Goal: Task Accomplishment & Management: Manage account settings

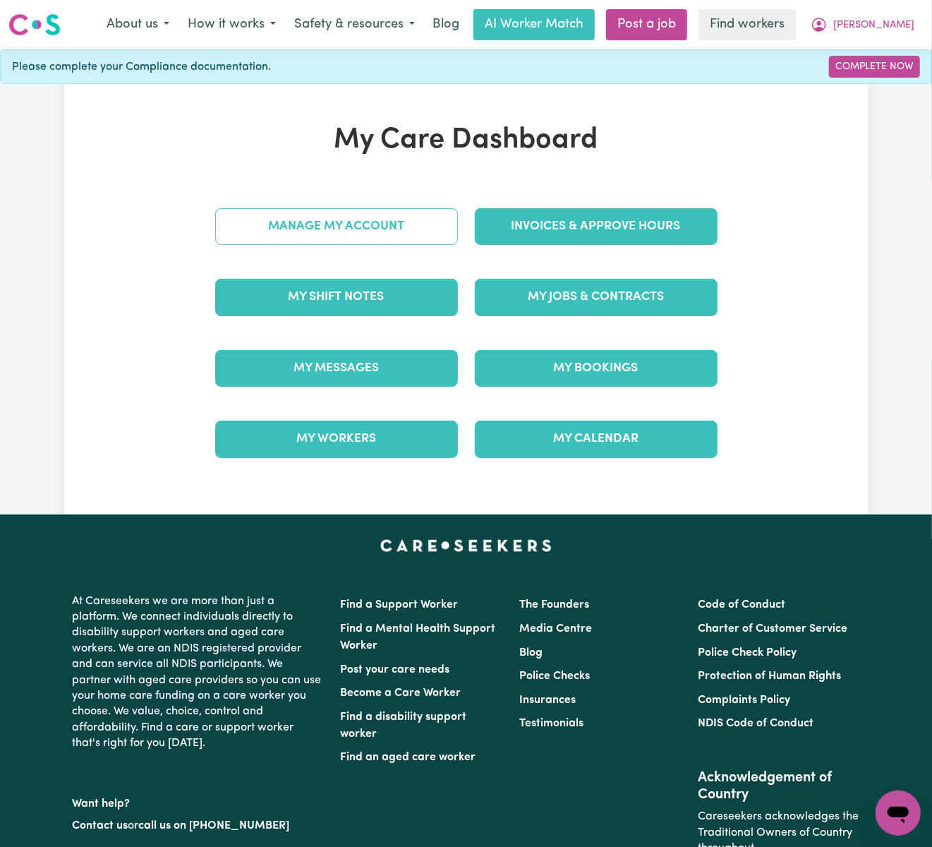
click at [345, 230] on link "Manage My Account" at bounding box center [336, 226] width 243 height 37
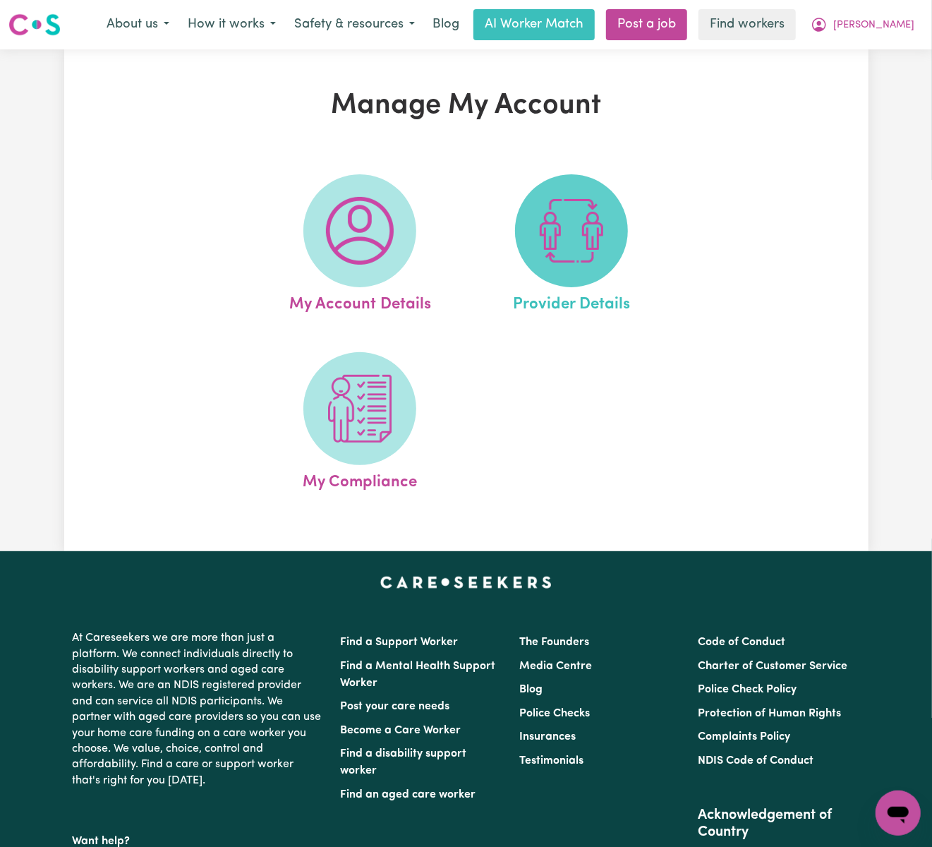
click at [583, 236] on img at bounding box center [572, 231] width 68 height 68
select select "AGED_HOME_CARE"
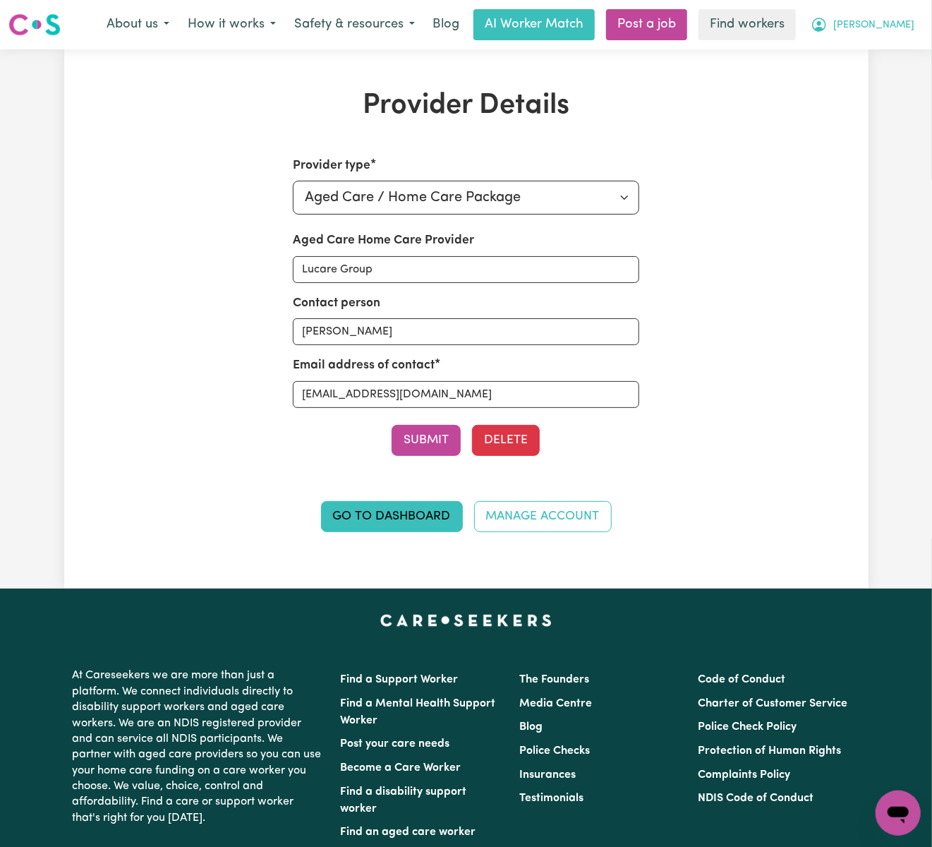
click at [903, 20] on span "[PERSON_NAME]" at bounding box center [873, 26] width 81 height 16
click at [912, 88] on link "Logout" at bounding box center [867, 81] width 111 height 27
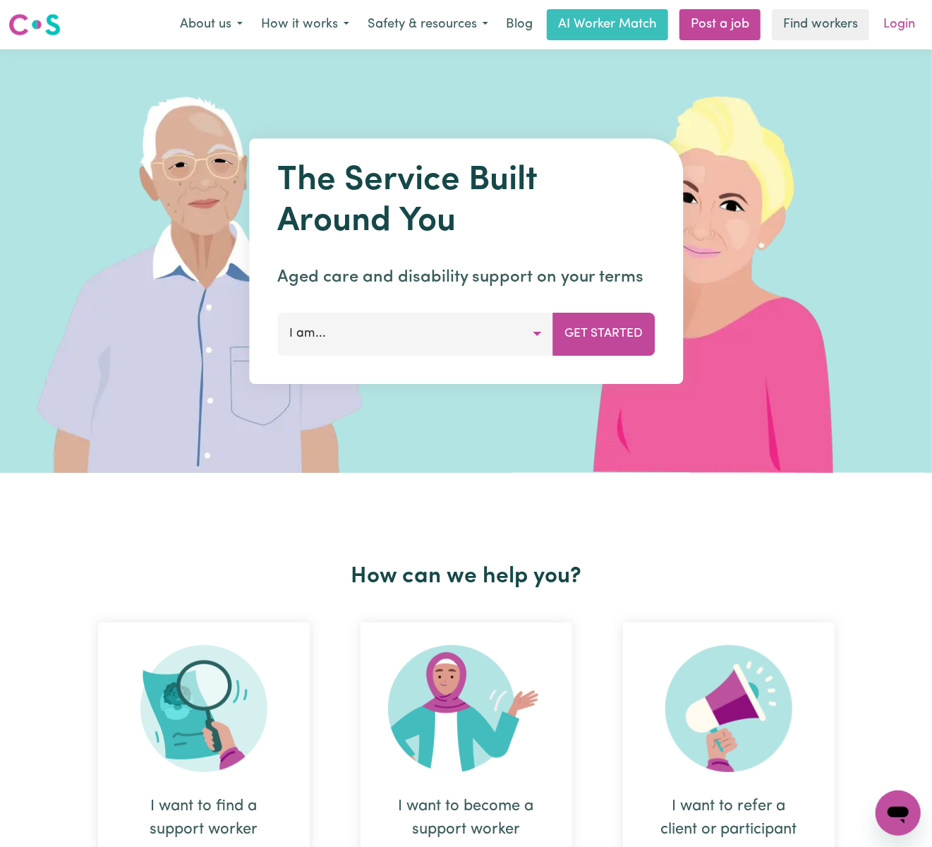
click at [910, 38] on link "Login" at bounding box center [899, 24] width 49 height 31
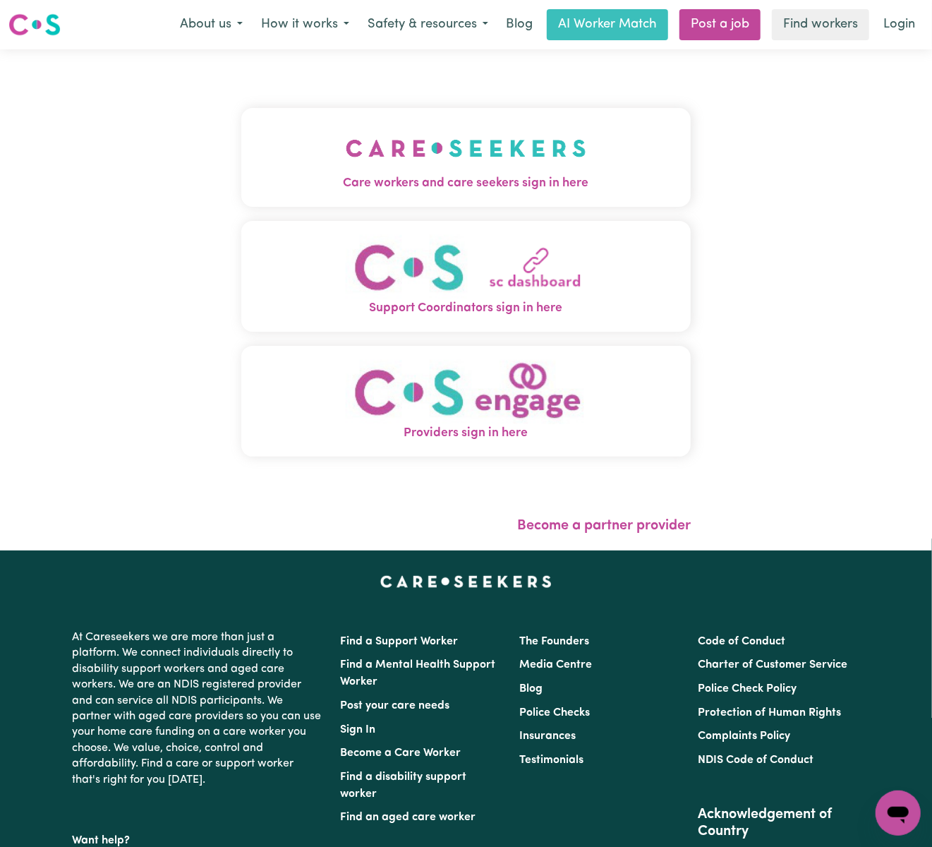
click at [594, 169] on button "Care workers and care seekers sign in here" at bounding box center [466, 157] width 450 height 99
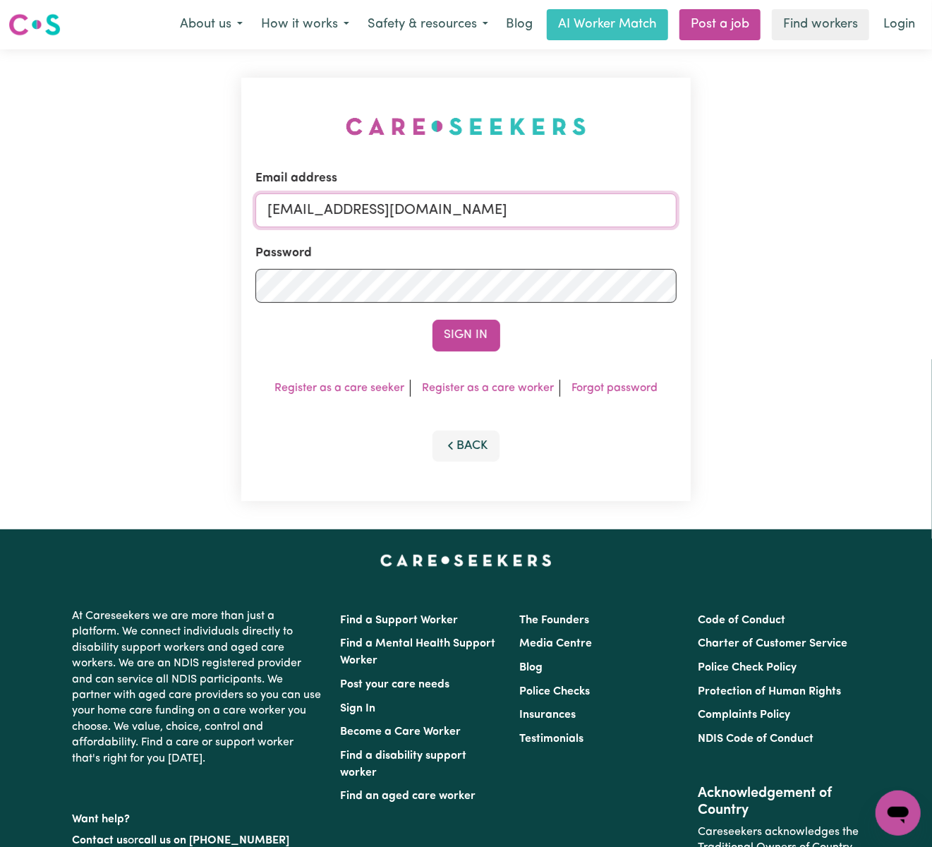
drag, startPoint x: 340, startPoint y: 202, endPoint x: 893, endPoint y: 183, distance: 552.9
click at [893, 183] on div "Email address [EMAIL_ADDRESS][DOMAIN_NAME] Password Sign In Register as a care …" at bounding box center [466, 289] width 932 height 480
paste input "[EMAIL_ADDRESS][PERSON_NAME][DOMAIN_NAME]"
type input "superuser~[EMAIL_ADDRESS][PERSON_NAME][DOMAIN_NAME]"
click at [433, 320] on button "Sign In" at bounding box center [467, 335] width 68 height 31
